Goal: Information Seeking & Learning: Learn about a topic

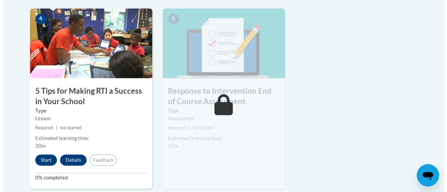
scroll to position [422, 0]
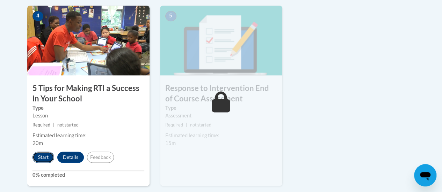
click at [44, 157] on button "Start" at bounding box center [43, 157] width 22 height 11
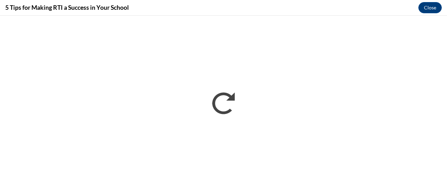
scroll to position [0, 0]
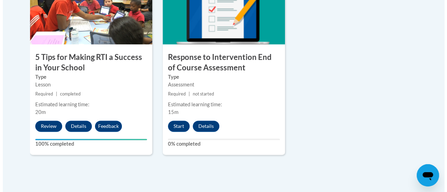
scroll to position [454, 0]
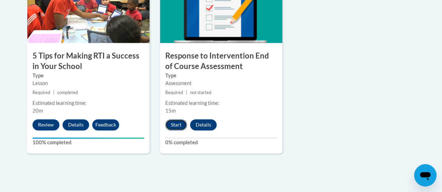
click at [173, 124] on button "Start" at bounding box center [176, 124] width 22 height 11
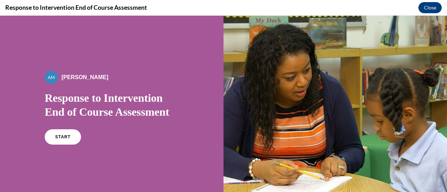
scroll to position [0, 0]
click at [67, 140] on link "START" at bounding box center [63, 137] width 38 height 16
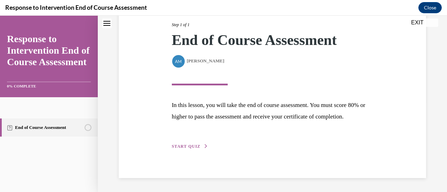
scroll to position [102, 0]
click at [182, 147] on span "START QUIZ" at bounding box center [186, 146] width 29 height 5
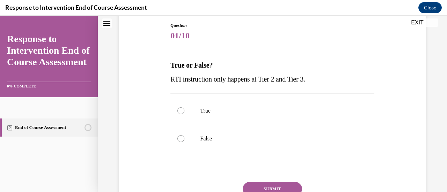
scroll to position [78, 0]
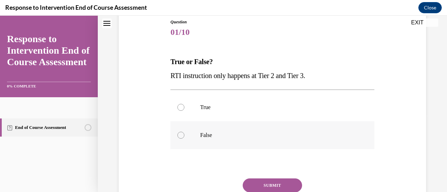
click at [179, 133] on div at bounding box center [180, 135] width 7 height 7
click at [179, 133] on input "False" at bounding box center [180, 135] width 7 height 7
radio input "true"
click at [257, 183] on button "SUBMIT" at bounding box center [272, 186] width 59 height 14
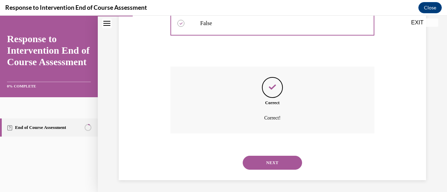
scroll to position [192, 0]
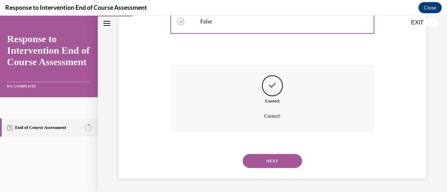
click at [268, 160] on button "NEXT" at bounding box center [272, 161] width 59 height 14
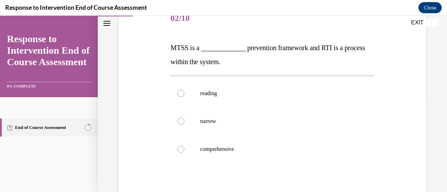
scroll to position [94, 0]
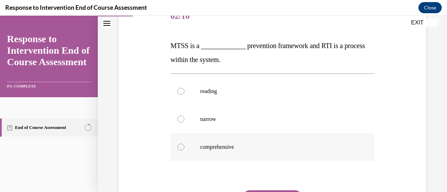
click at [182, 146] on div at bounding box center [180, 147] width 7 height 7
click at [182, 146] on input "comprehensive" at bounding box center [180, 147] width 7 height 7
radio input "true"
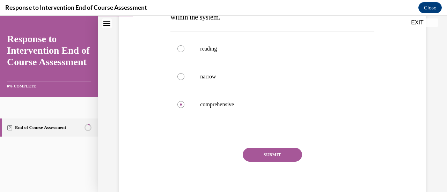
click at [269, 155] on button "SUBMIT" at bounding box center [272, 155] width 59 height 14
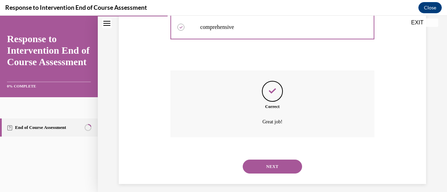
scroll to position [220, 0]
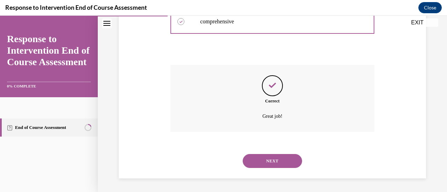
click at [267, 156] on button "NEXT" at bounding box center [272, 161] width 59 height 14
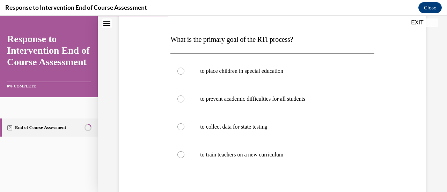
scroll to position [101, 0]
click at [182, 97] on div at bounding box center [180, 98] width 7 height 7
click at [182, 97] on input "to prevent academic difficulties for all students" at bounding box center [180, 98] width 7 height 7
radio input "true"
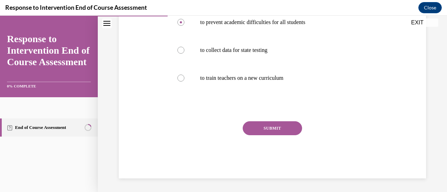
click at [269, 129] on button "SUBMIT" at bounding box center [272, 129] width 59 height 14
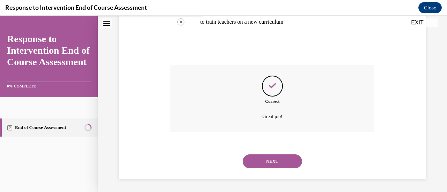
scroll to position [234, 0]
click at [271, 161] on button "NEXT" at bounding box center [272, 161] width 59 height 14
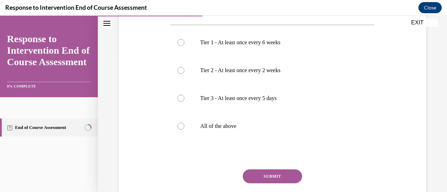
scroll to position [140, 0]
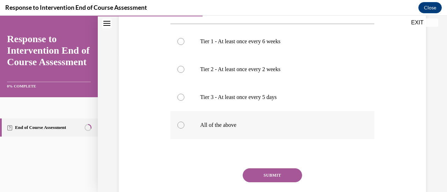
click at [184, 127] on label "All of the above" at bounding box center [272, 125] width 204 height 28
click at [184, 127] on input "All of the above" at bounding box center [180, 125] width 7 height 7
radio input "true"
click at [269, 175] on button "SUBMIT" at bounding box center [272, 176] width 59 height 14
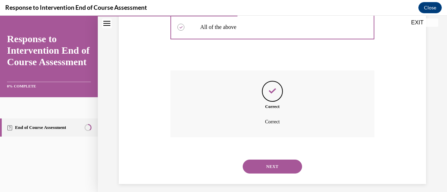
scroll to position [244, 0]
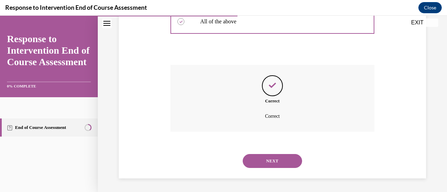
click at [261, 161] on button "NEXT" at bounding box center [272, 161] width 59 height 14
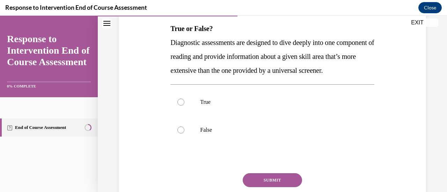
scroll to position [121, 0]
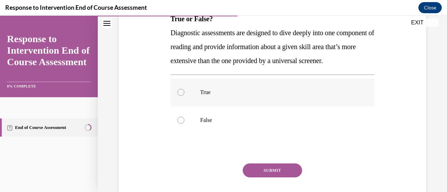
click at [180, 99] on label "True" at bounding box center [272, 93] width 204 height 28
click at [180, 96] on input "True" at bounding box center [180, 92] width 7 height 7
radio input "true"
click at [267, 178] on button "SUBMIT" at bounding box center [272, 171] width 59 height 14
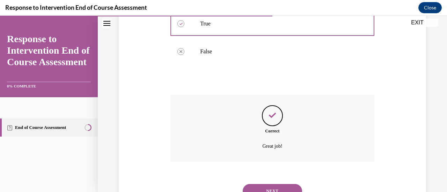
scroll to position [234, 0]
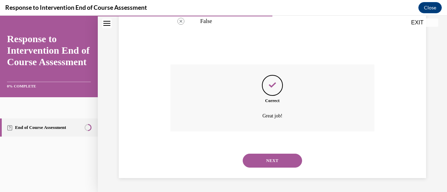
click at [270, 160] on button "NEXT" at bounding box center [272, 161] width 59 height 14
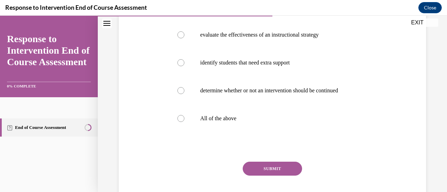
scroll to position [171, 0]
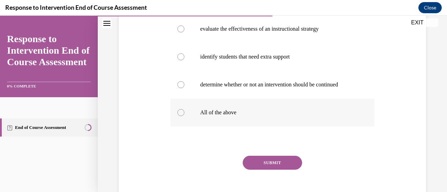
click at [178, 109] on label "All of the above" at bounding box center [272, 113] width 204 height 28
click at [178, 109] on input "All of the above" at bounding box center [180, 112] width 7 height 7
radio input "true"
click at [266, 163] on button "SUBMIT" at bounding box center [272, 163] width 59 height 14
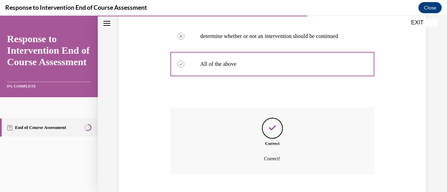
scroll to position [262, 0]
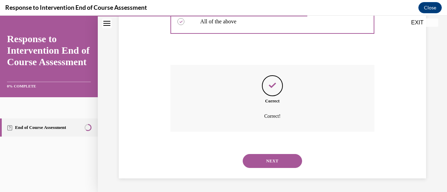
click at [263, 159] on button "NEXT" at bounding box center [272, 161] width 59 height 14
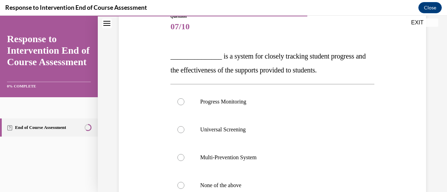
scroll to position [85, 0]
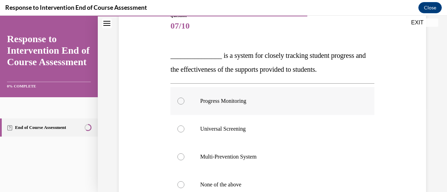
click at [178, 100] on div at bounding box center [180, 101] width 7 height 7
click at [178, 100] on input "Progress Monitoring" at bounding box center [180, 101] width 7 height 7
radio input "true"
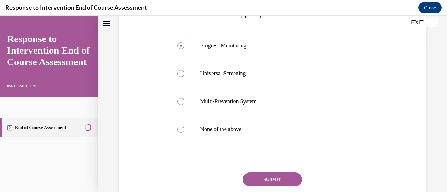
click at [263, 178] on button "SUBMIT" at bounding box center [272, 180] width 59 height 14
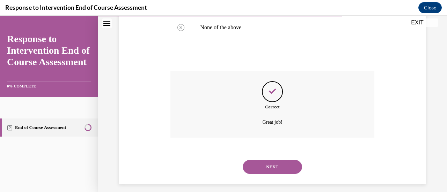
scroll to position [248, 0]
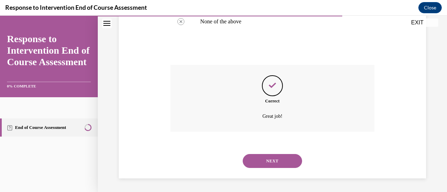
click at [263, 166] on button "NEXT" at bounding box center [272, 161] width 59 height 14
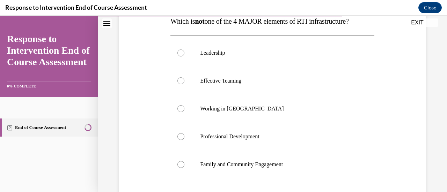
scroll to position [120, 0]
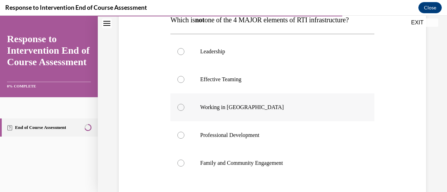
click at [190, 110] on label "Working in Silos" at bounding box center [272, 108] width 204 height 28
click at [184, 110] on input "Working in Silos" at bounding box center [180, 107] width 7 height 7
radio input "true"
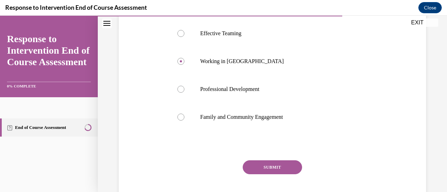
click at [266, 168] on button "SUBMIT" at bounding box center [272, 168] width 59 height 14
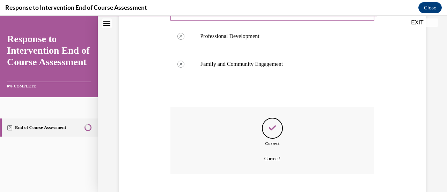
scroll to position [262, 0]
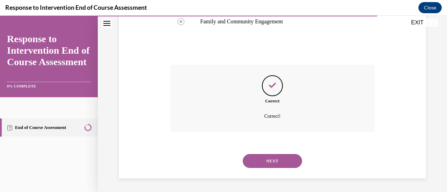
click at [269, 161] on button "NEXT" at bounding box center [272, 161] width 59 height 14
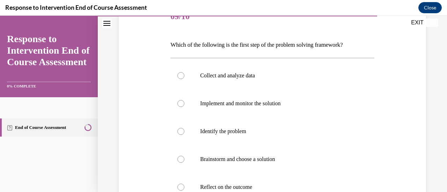
scroll to position [94, 0]
click at [187, 130] on label "Identify the problem" at bounding box center [272, 131] width 204 height 28
click at [184, 130] on input "Identify the problem" at bounding box center [180, 131] width 7 height 7
radio input "true"
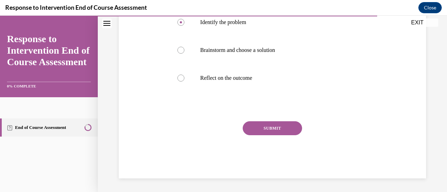
click at [268, 130] on button "SUBMIT" at bounding box center [272, 129] width 59 height 14
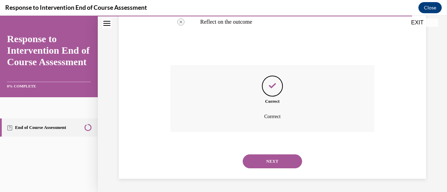
scroll to position [260, 0]
click at [272, 161] on button "NEXT" at bounding box center [272, 161] width 59 height 14
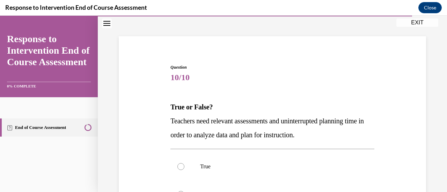
scroll to position [34, 0]
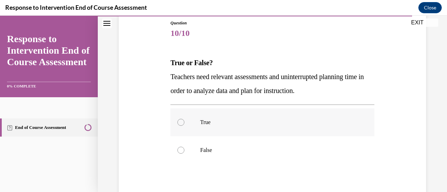
click at [183, 120] on div at bounding box center [180, 122] width 7 height 7
click at [183, 120] on input "True" at bounding box center [180, 122] width 7 height 7
radio input "true"
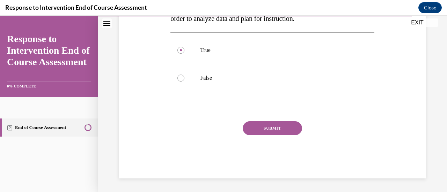
click at [267, 128] on button "SUBMIT" at bounding box center [272, 129] width 59 height 14
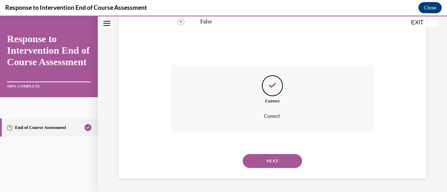
click at [266, 160] on button "NEXT" at bounding box center [272, 161] width 59 height 14
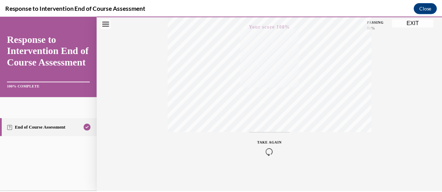
scroll to position [181, 0]
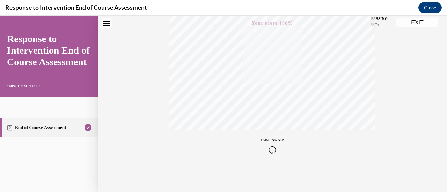
click at [413, 27] on button "EXIT" at bounding box center [417, 23] width 42 height 8
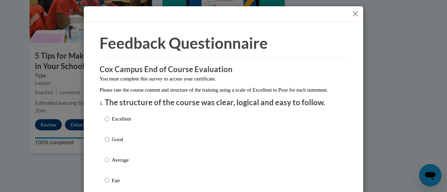
click at [351, 15] on button "Close" at bounding box center [355, 13] width 9 height 9
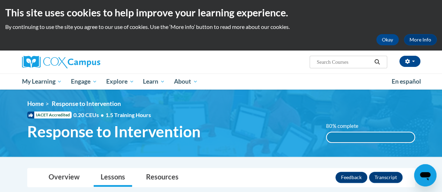
scroll to position [0, 0]
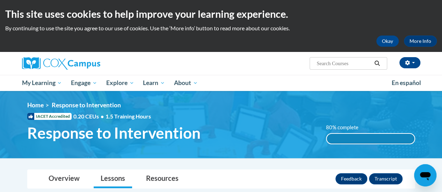
click at [333, 64] on input "Search..." at bounding box center [344, 63] width 56 height 8
type input "teaching writing"
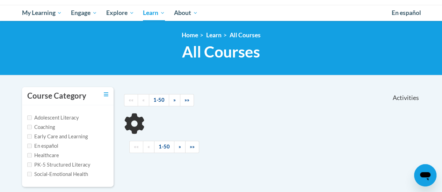
scroll to position [71, 0]
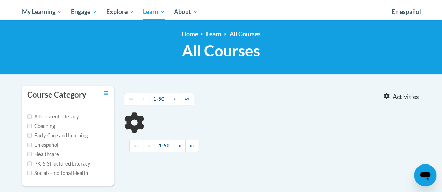
type input "teaching writing"
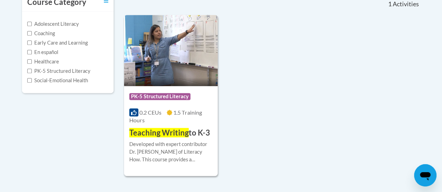
scroll to position [168, 0]
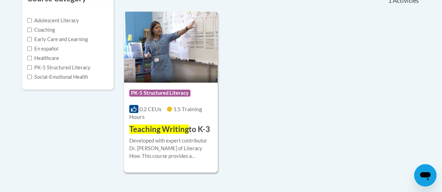
click at [150, 60] on img at bounding box center [171, 47] width 94 height 71
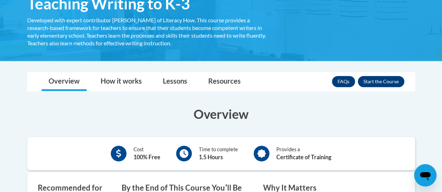
scroll to position [130, 0]
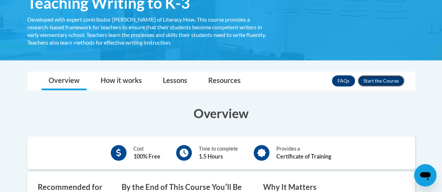
click at [381, 78] on button "Enroll" at bounding box center [381, 80] width 46 height 11
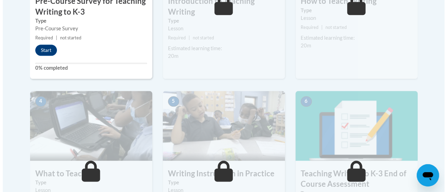
scroll to position [304, 0]
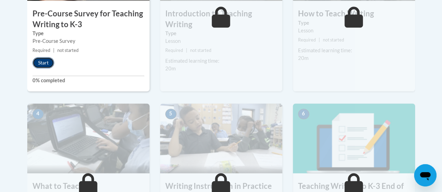
click at [43, 61] on button "Start" at bounding box center [43, 62] width 22 height 11
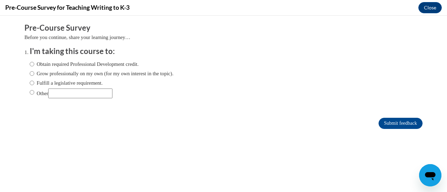
scroll to position [0, 0]
click at [30, 64] on input "Obtain required Professional Development credit." at bounding box center [32, 64] width 5 height 8
radio input "true"
click at [395, 123] on input "Submit feedback" at bounding box center [401, 123] width 44 height 11
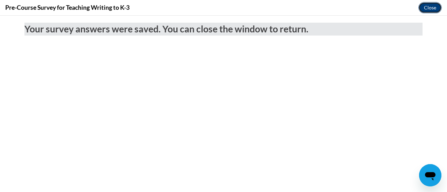
click at [428, 9] on button "Close" at bounding box center [429, 7] width 23 height 11
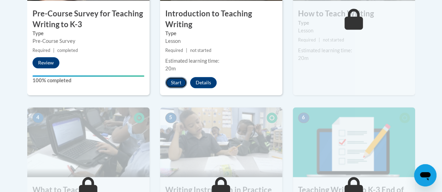
click at [173, 77] on button "Start" at bounding box center [176, 82] width 22 height 11
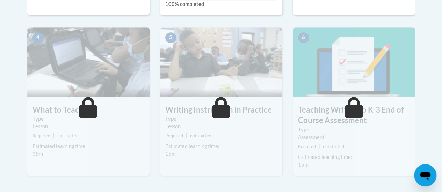
scroll to position [401, 0]
